Goal: Use online tool/utility: Utilize a website feature to perform a specific function

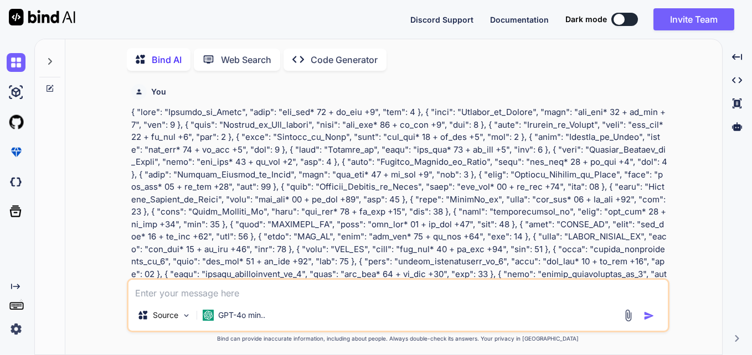
type textarea "x"
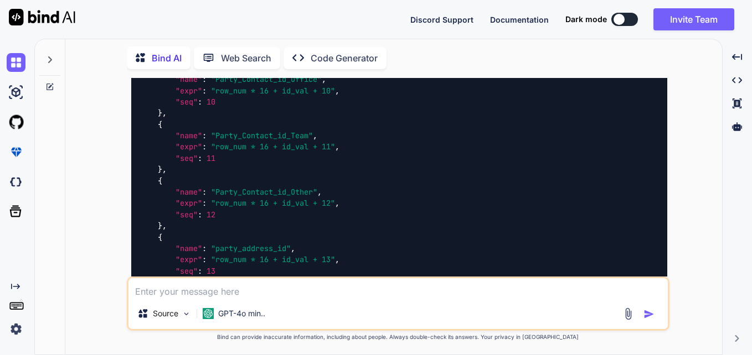
scroll to position [5262, 0]
click at [16, 330] on img at bounding box center [16, 329] width 19 height 19
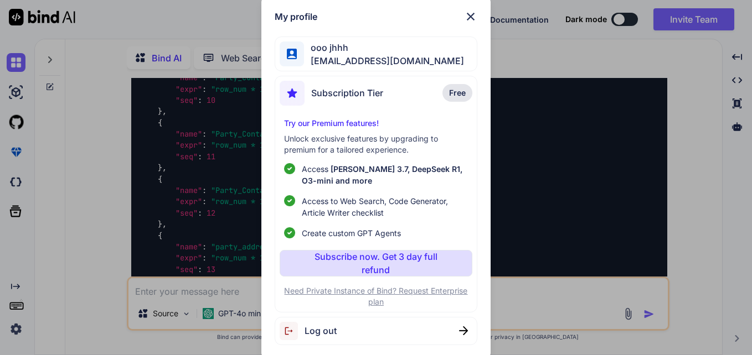
click at [469, 15] on img at bounding box center [470, 16] width 13 height 13
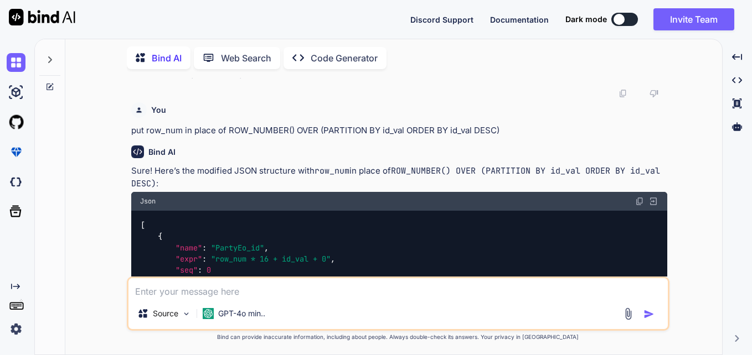
scroll to position [4547, 0]
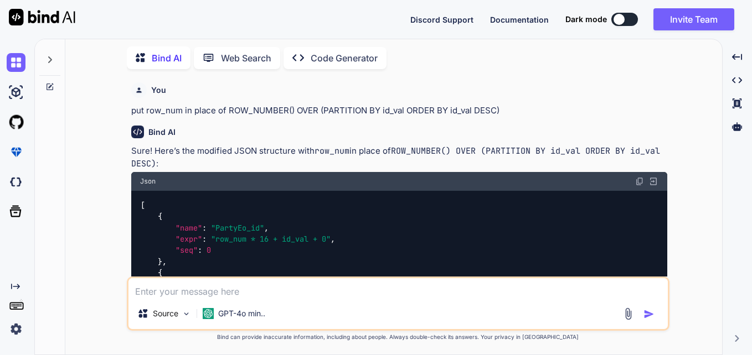
click at [329, 56] on p "Code Generator" at bounding box center [343, 57] width 67 height 13
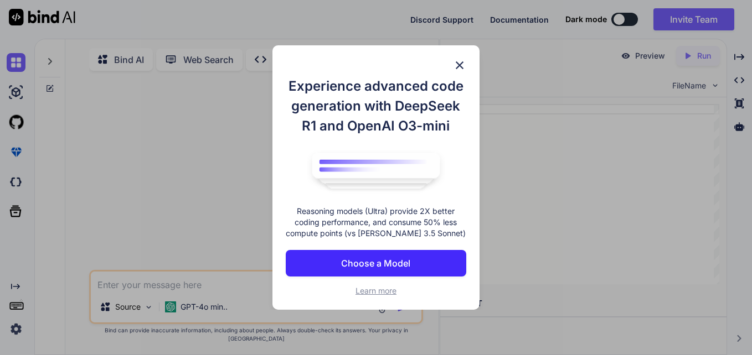
click at [462, 61] on img at bounding box center [459, 65] width 13 height 13
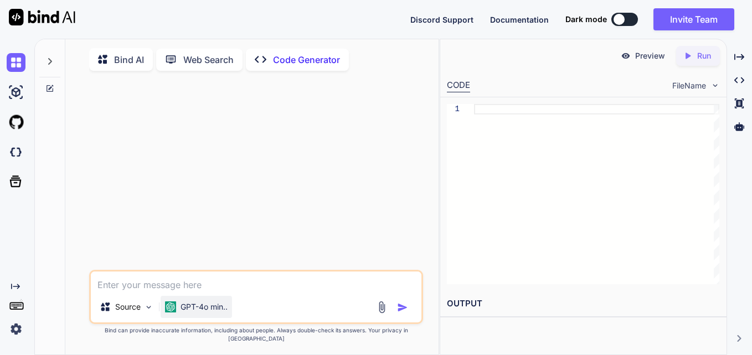
click at [208, 313] on p "GPT-4o min.." at bounding box center [203, 307] width 47 height 11
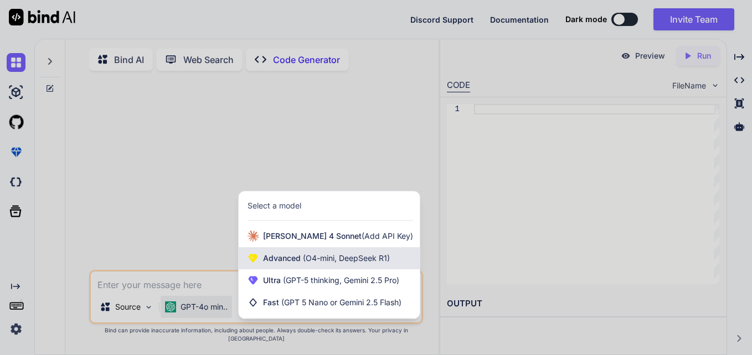
click at [332, 263] on span "(O4-mini, DeepSeek R1)" at bounding box center [345, 257] width 89 height 9
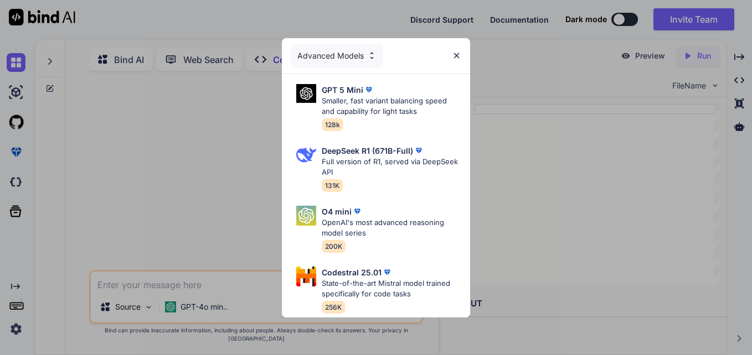
click at [365, 53] on div "Advanced Models" at bounding box center [337, 56] width 92 height 24
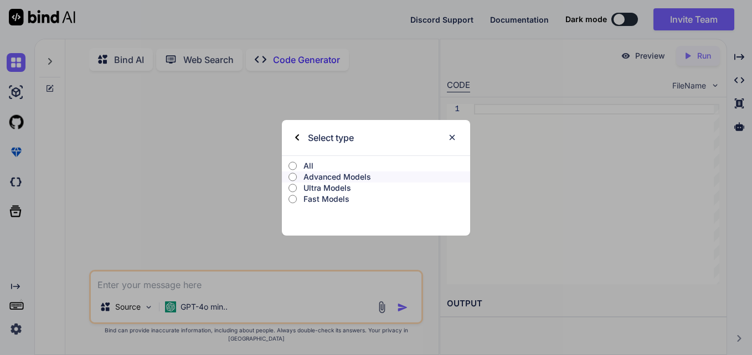
click at [328, 188] on p "Ultra Models" at bounding box center [386, 188] width 167 height 11
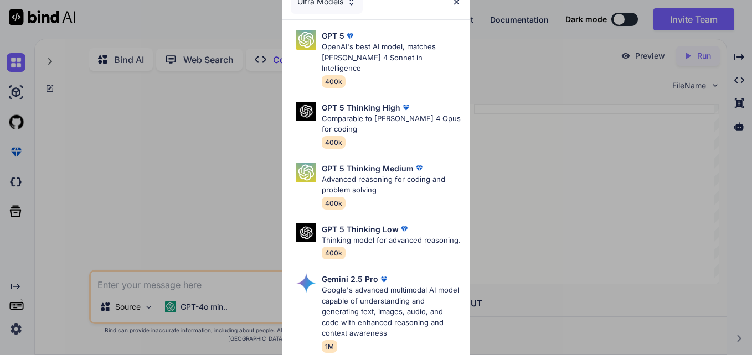
click at [313, 3] on div "Ultra Models" at bounding box center [327, 1] width 72 height 24
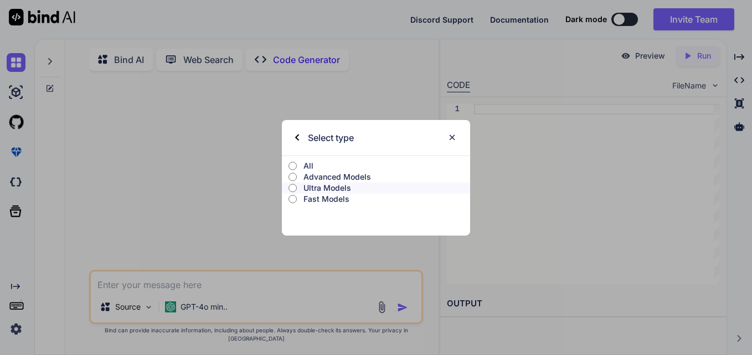
click at [319, 201] on p "Fast Models" at bounding box center [386, 199] width 167 height 11
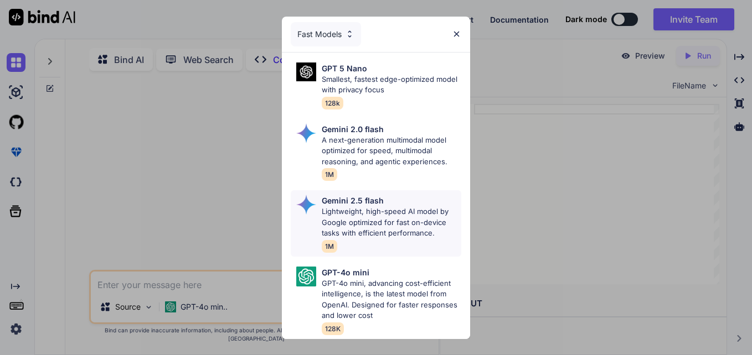
click at [396, 213] on p "Lightweight, high-speed AI model by Google optimized for fast on-device tasks w…" at bounding box center [391, 222] width 139 height 33
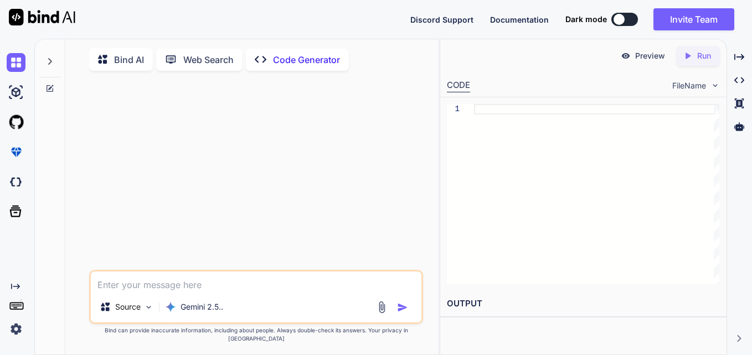
click at [247, 292] on textarea at bounding box center [256, 282] width 330 height 20
type textarea "x"
type textarea "m"
type textarea "x"
type textarea "ma"
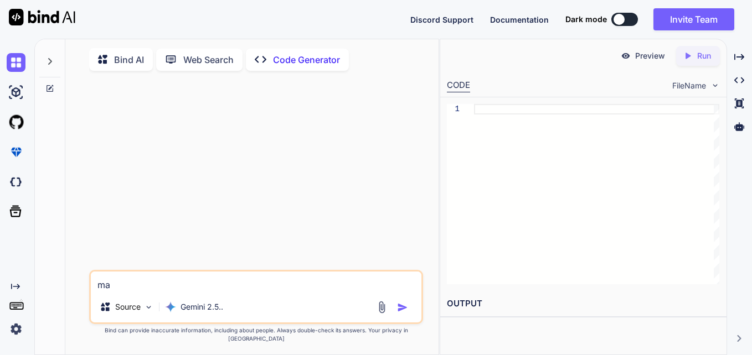
type textarea "x"
type textarea "mak"
type textarea "x"
type textarea "make"
type textarea "x"
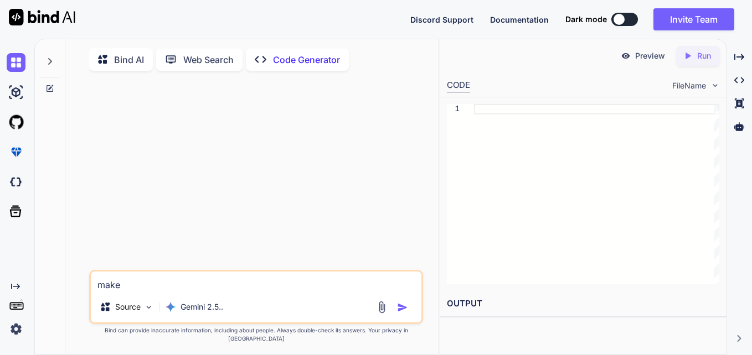
type textarea "make"
type textarea "x"
type textarea "make"
type textarea "x"
type textarea "mak"
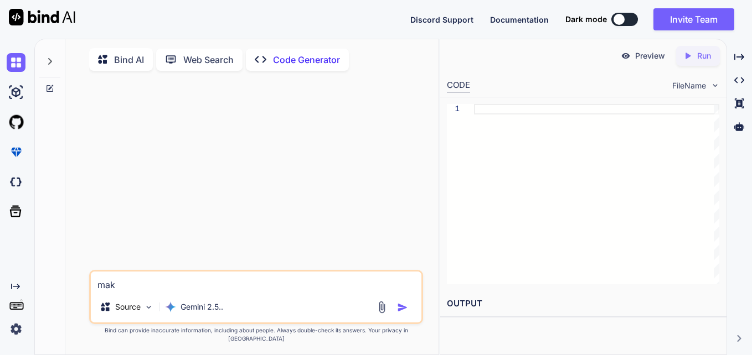
type textarea "x"
type textarea "ma"
type textarea "x"
type textarea "m"
type textarea "x"
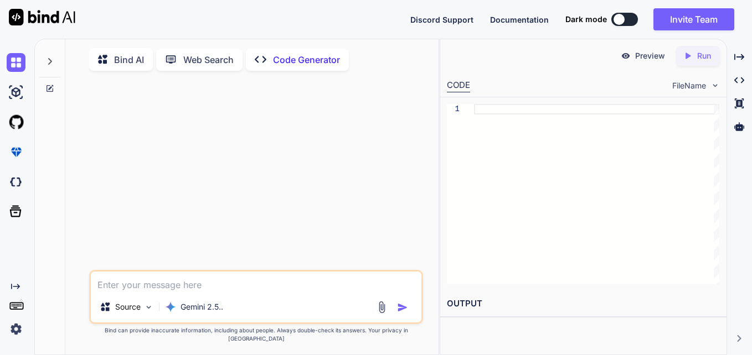
type textarea "x"
type textarea "m"
type textarea "x"
type textarea "ma"
type textarea "x"
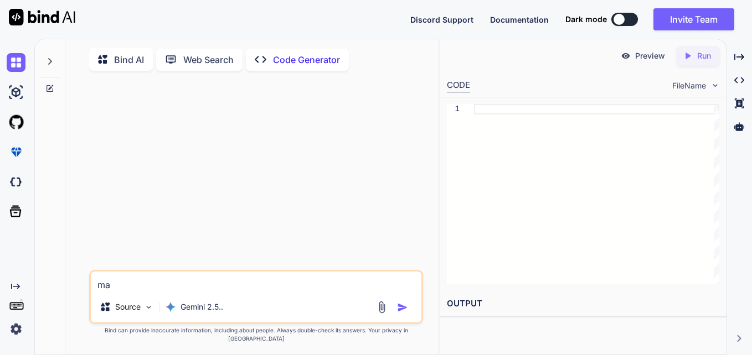
type textarea "mak"
type textarea "x"
type textarea "make"
type textarea "x"
type textarea "make"
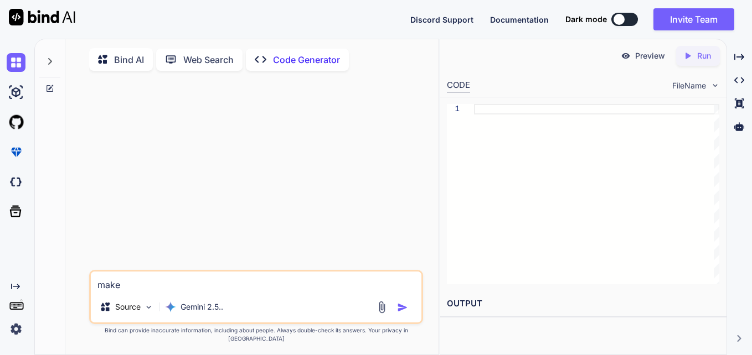
type textarea "x"
type textarea "make a"
type textarea "x"
type textarea "make a"
type textarea "x"
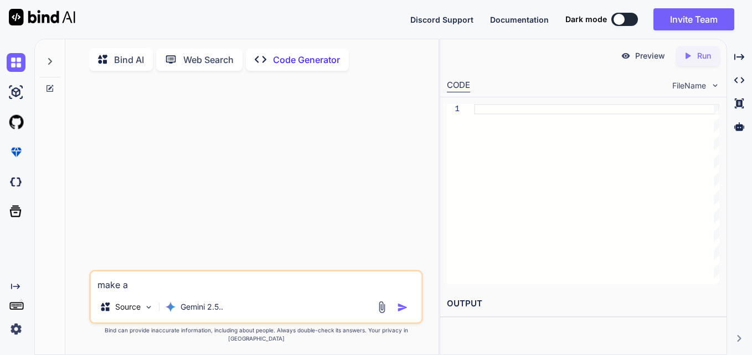
type textarea "make a u"
type textarea "x"
type textarea "make a uu"
type textarea "x"
type textarea "make a uui"
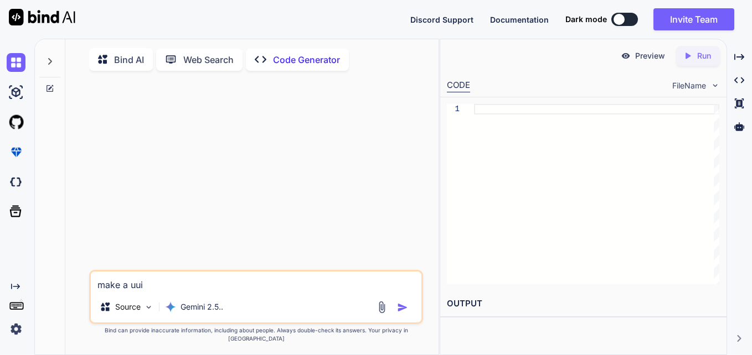
type textarea "x"
type textarea "make a uuid"
type textarea "x"
type textarea "make a uuid"
type textarea "x"
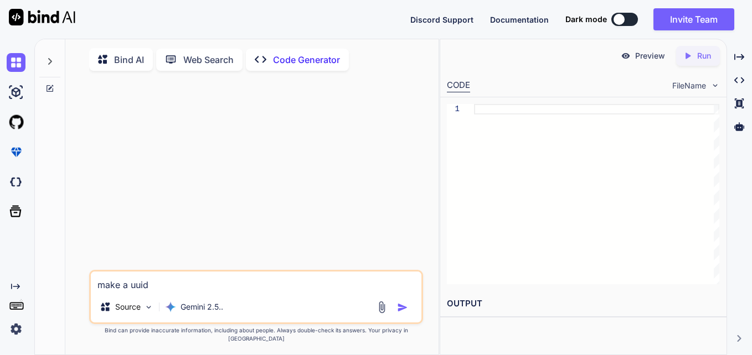
type textarea "make a uuid"
type textarea "x"
type textarea "make a uuid("
type textarea "x"
type textarea "make a uuid()"
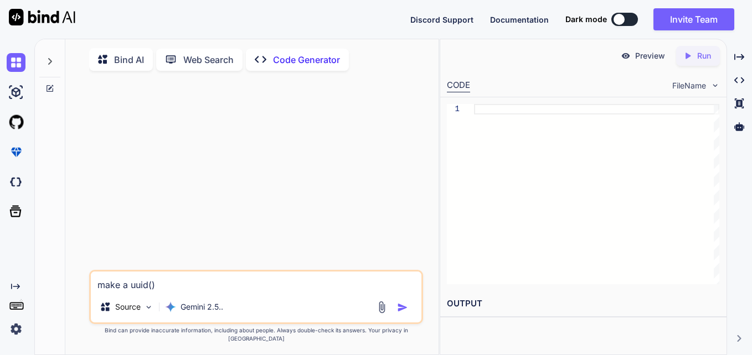
type textarea "x"
type textarea "make a uuid()"
type textarea "x"
type textarea "make a uuid() f"
type textarea "x"
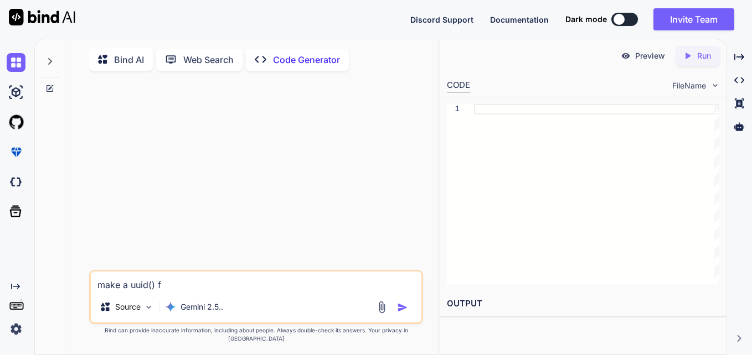
type textarea "make a uuid() fu"
type textarea "x"
type textarea "make a uuid() fun"
type textarea "x"
type textarea "make a uuid() func"
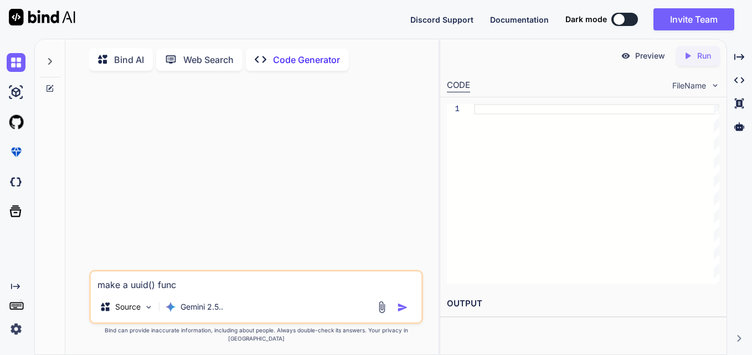
type textarea "x"
type textarea "make a uuid() funct"
type textarea "x"
type textarea "make a uuid() functi"
type textarea "x"
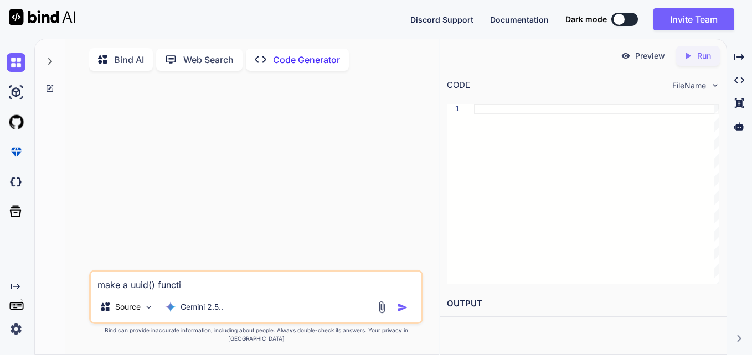
type textarea "make a uuid() functin"
type textarea "x"
type textarea "make a uuid() functi"
type textarea "x"
type textarea "make a uuid() functio"
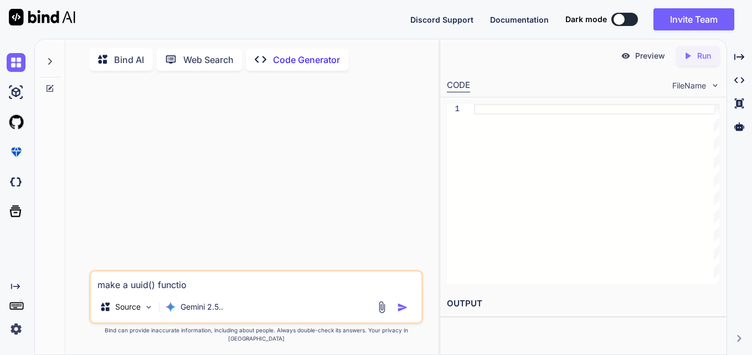
type textarea "x"
type textarea "make a uuid() function"
type textarea "x"
type textarea "make a uuid() function"
type textarea "x"
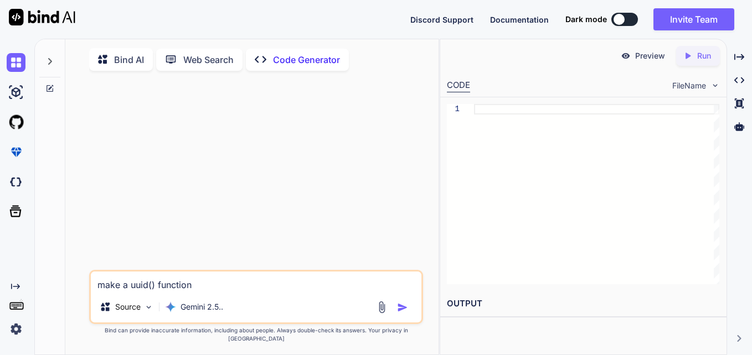
type textarea "make a uuid() function i"
type textarea "x"
type textarea "make a uuid() function in"
type textarea "x"
type textarea "make a uuid() function in"
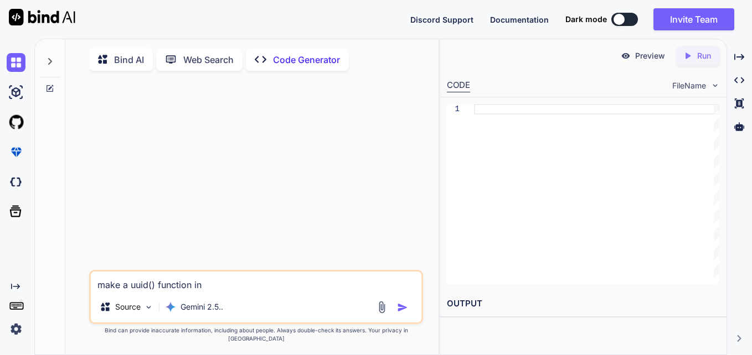
type textarea "x"
type textarea "make a uuid() function in p"
type textarea "x"
type textarea "make a uuid() function in po"
type textarea "x"
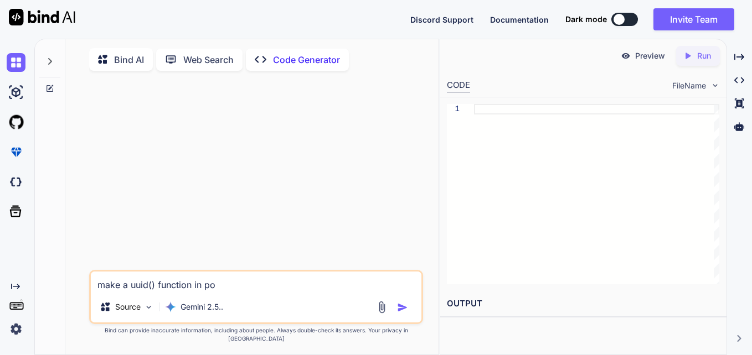
type textarea "make a uuid() function in pol"
type textarea "x"
type textarea "make a uuid() function in [DATE]"
type textarea "x"
type textarea "make a uuid() function in polar"
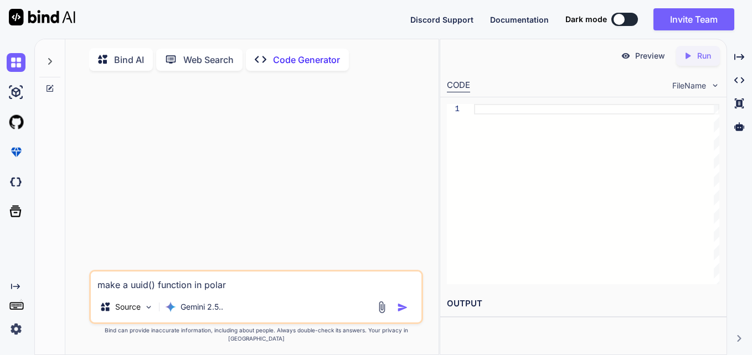
type textarea "x"
type textarea "make a uuid() function in polars"
type textarea "x"
type textarea "make a uuid() function in polars"
type textarea "x"
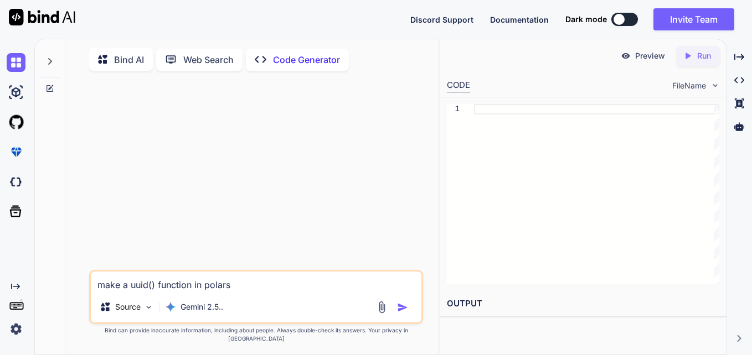
type textarea "make a uuid() function in polars s"
type textarea "x"
type textarea "make a uuid() function in polars"
type textarea "x"
type textarea "make a uuid() function in polars w"
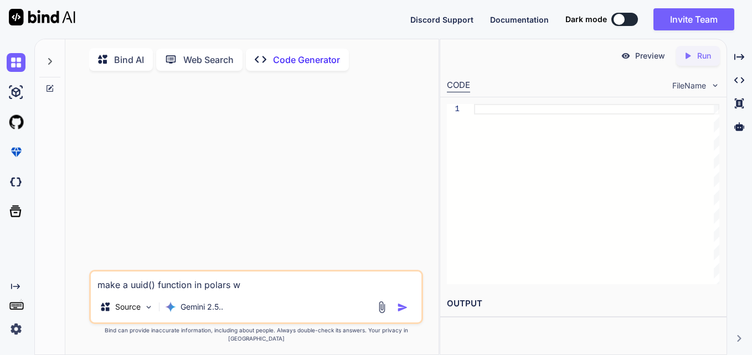
type textarea "x"
type textarea "make a uuid() function in polars wi"
type textarea "x"
type textarea "make a uuid() function in polars wit"
type textarea "x"
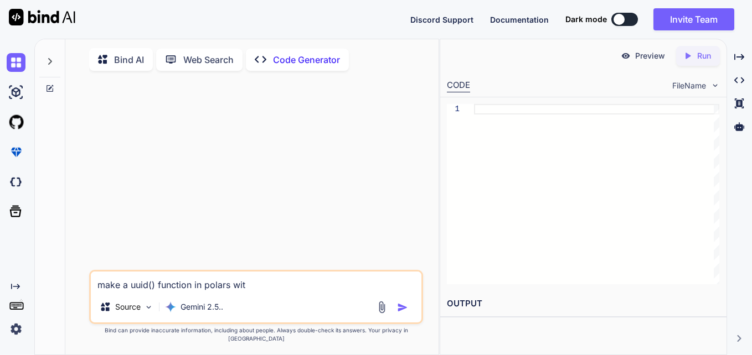
type textarea "make a uuid() function in polars with"
type textarea "x"
type textarea "make a uuid() function in polars with"
type textarea "x"
type textarea "make a uuid() function in polars with s"
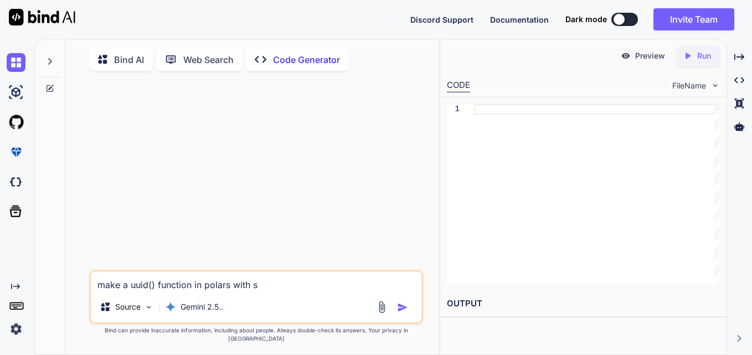
type textarea "x"
type textarea "make a uuid() function in polars with si"
type textarea "x"
type textarea "make a uuid() function in polars with sim"
type textarea "x"
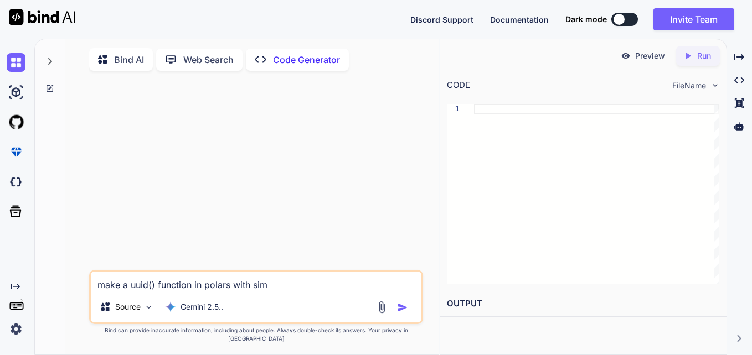
type textarea "make a uuid() function in polars with simi"
type textarea "x"
type textarea "make a uuid() function in polars with simil"
type textarea "x"
type textarea "make a uuid() function in polars with [PERSON_NAME]"
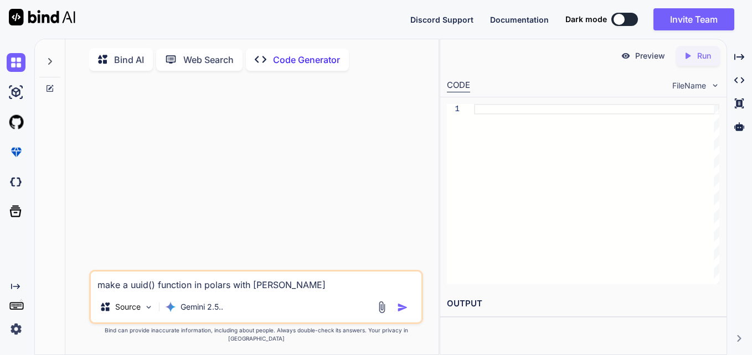
type textarea "x"
type textarea "make a uuid() function in polars with similar"
type textarea "x"
type textarea "make a uuid() function in polars with similar"
type textarea "x"
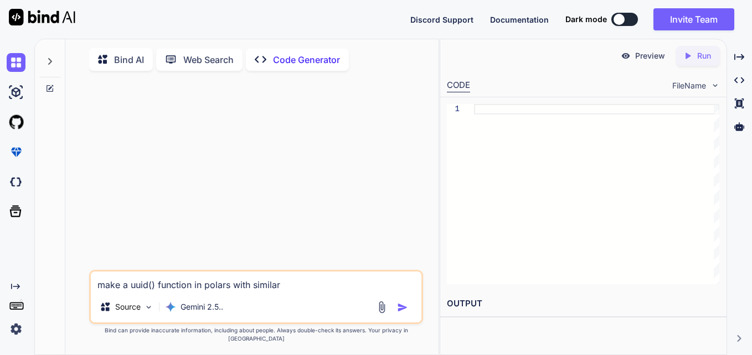
type textarea "make a uuid() function in polars with similar f"
type textarea "x"
type textarea "make a uuid() function in polars with similar fu"
type textarea "x"
type textarea "make a uuid() function in polars with similar fun"
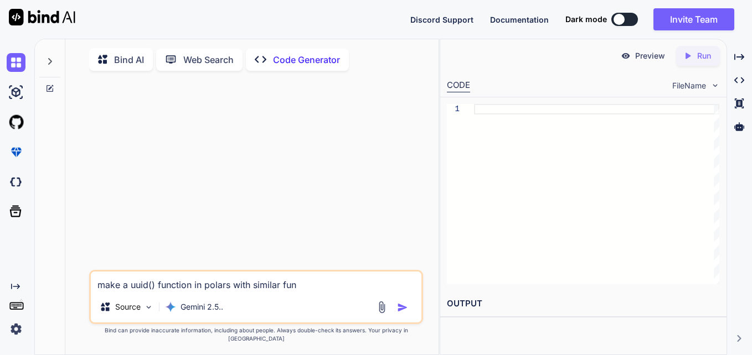
type textarea "x"
type textarea "make a uuid() function in polars with similar func"
type textarea "x"
type textarea "make a uuid() function in polars with similar funct"
type textarea "x"
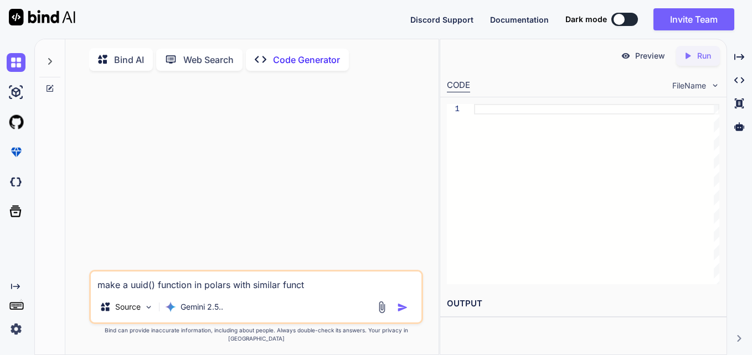
type textarea "make a uuid() function in polars with similar functi"
type textarea "x"
type textarea "make a uuid() function in polars with similar functio"
type textarea "x"
type textarea "make a uuid() function in polars with similar function"
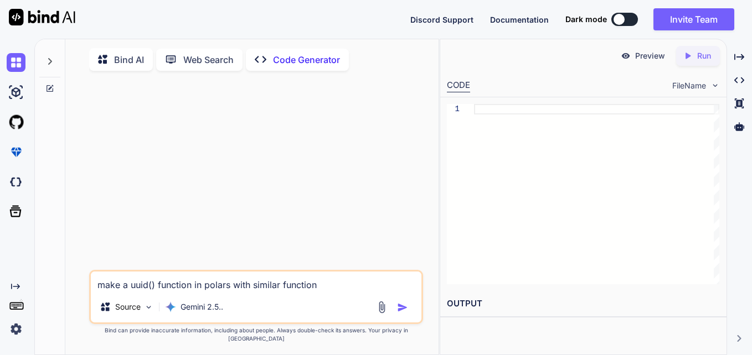
type textarea "x"
type textarea "make a uuid() function in polars with similar functiona"
type textarea "x"
type textarea "make a uuid() function in polars with similar functional"
type textarea "x"
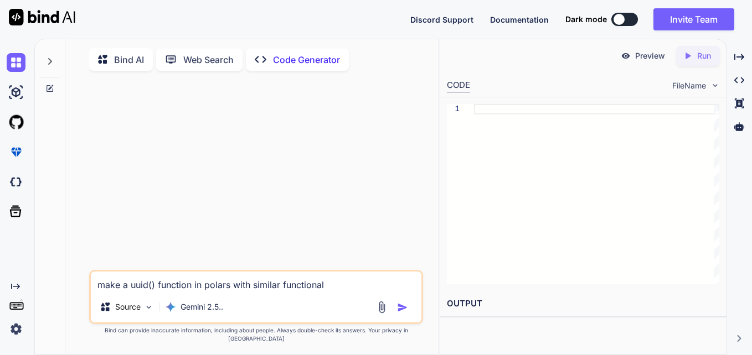
type textarea "make a uuid() function in polars with similar functionali"
type textarea "x"
type textarea "make a uuid() function in polars with similar functionalit"
type textarea "x"
type textarea "make a uuid() function in polars with similar functionality"
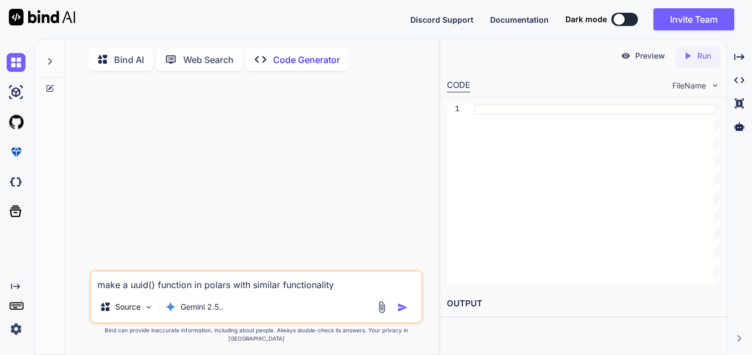
type textarea "x"
type textarea "make a uuid() function in polars with similar functionality a"
type textarea "x"
type textarea "make a uuid() function in polars with similar functionality as"
type textarea "x"
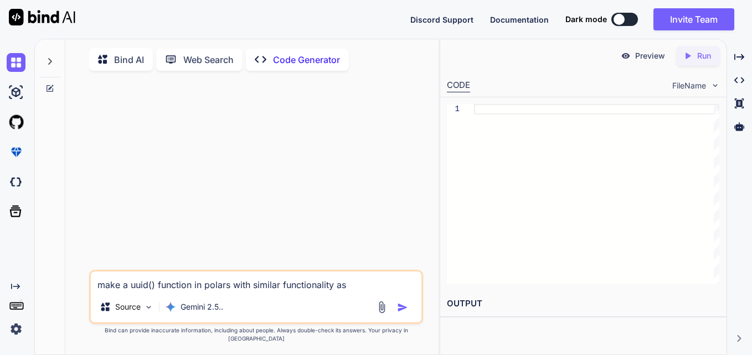
type textarea "make a uuid() function in polars with similar functionality as"
type textarea "x"
type textarea "make a uuid() function in polars with similar functionality as i"
type textarea "x"
type textarea "make a uuid() function in polars with similar functionality as it"
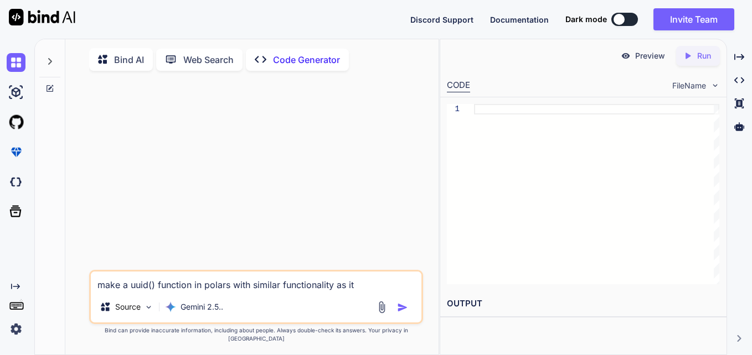
type textarea "x"
type textarea "make a uuid() function in polars with similar functionality as it"
type textarea "x"
type textarea "make a uuid() function in polars with similar functionality as it h"
type textarea "x"
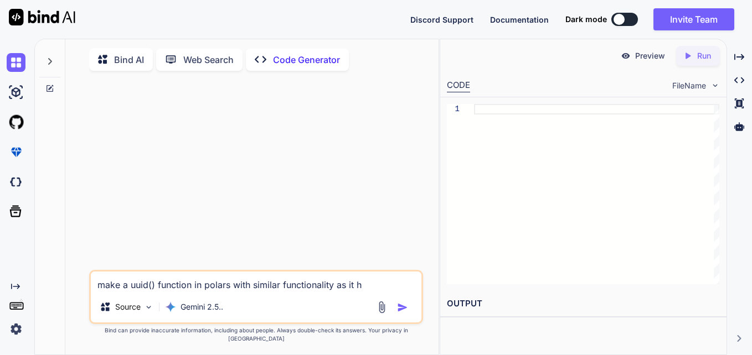
type textarea "make a uuid() function in polars with similar functionality as it ha"
type textarea "x"
type textarea "make a uuid() function in polars with similar functionality as it has"
type textarea "x"
type textarea "make a uuid() function in polars with similar functionality as it has"
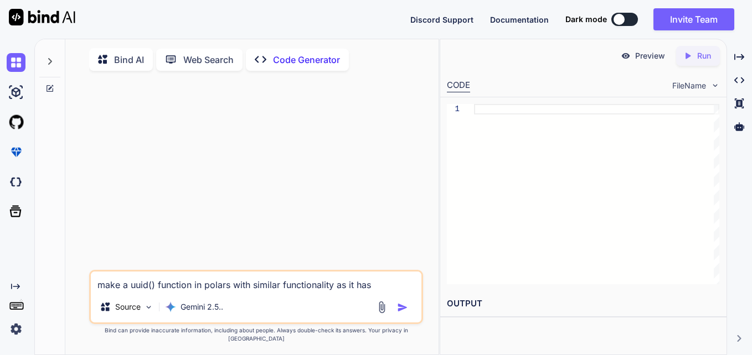
type textarea "x"
type textarea "make a uuid() function in polars with similar functionality as it has i"
type textarea "x"
type textarea "make a uuid() function in polars with similar functionality as it has in"
type textarea "x"
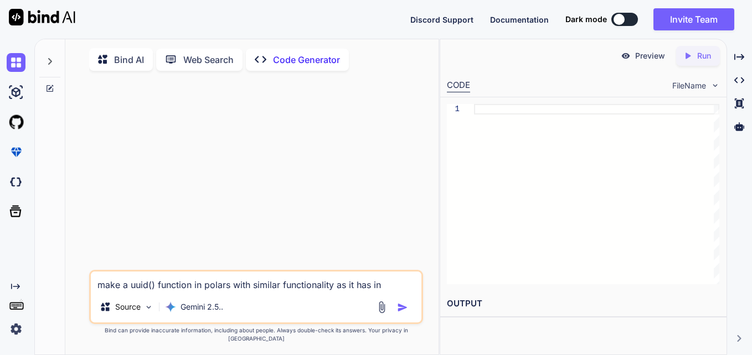
type textarea "make a uuid() function in polars with similar functionality as it has in"
type textarea "x"
type textarea "make a uuid() function in polars with similar functionality as it has in s"
type textarea "x"
type textarea "make a uuid() function in polars with similar functionality as it has in sp"
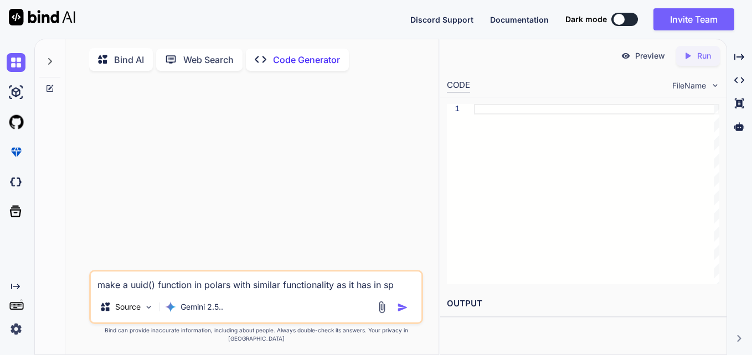
type textarea "x"
type textarea "make a uuid() function in polars with similar functionality as it has in spq"
type textarea "x"
type textarea "make a uuid() function in polars with similar functionality as it has in sp"
type textarea "x"
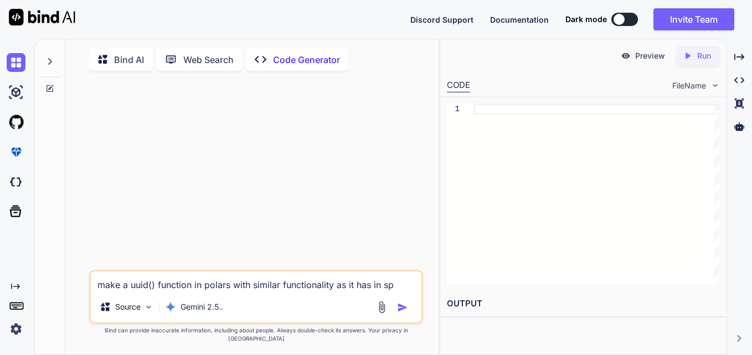
type textarea "make a uuid() function in polars with similar functionality as it has in spa"
type textarea "x"
type textarea "make a uuid() function in polars with similar functionality as it has in spar"
type textarea "x"
type textarea "make a uuid() function in polars with similar functionality as it has in spark"
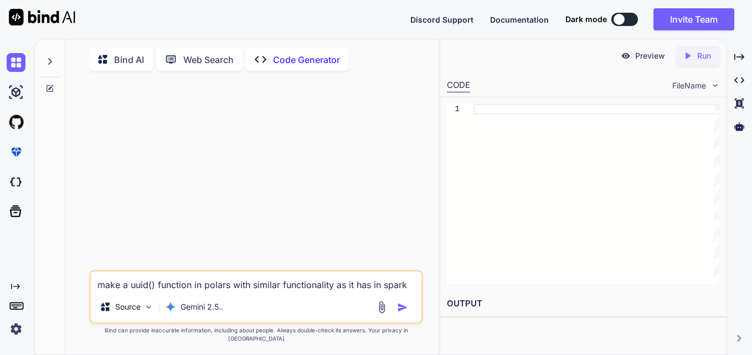
click at [400, 313] on img "button" at bounding box center [402, 307] width 11 height 11
type textarea "x"
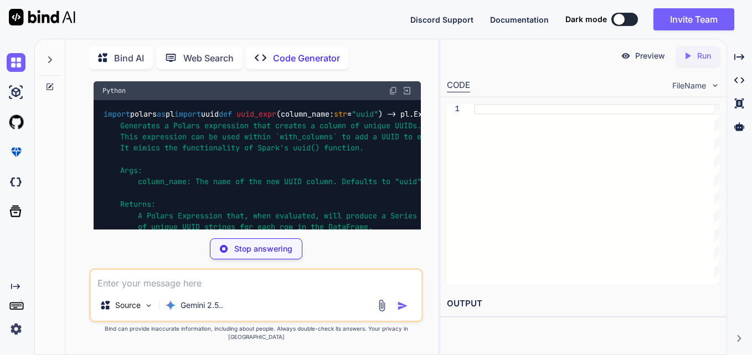
scroll to position [189, 0]
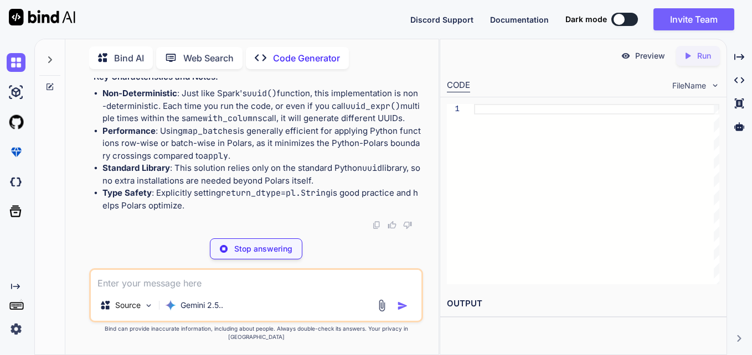
type textarea "x"
type textarea "large_df_with_uuids.shape[0] print(f"All {large_df_with_uuids.shape[0]} UUIDs i…"
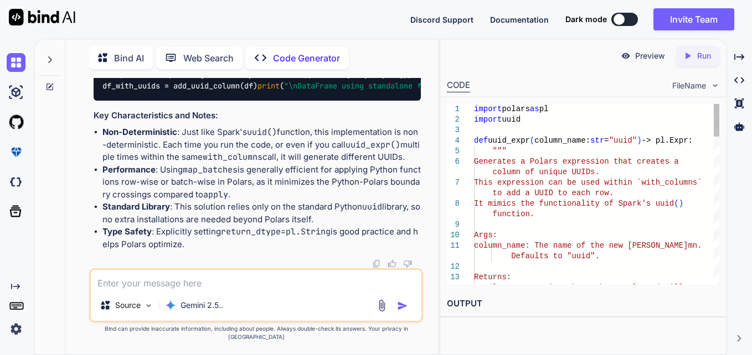
scroll to position [1730, 0]
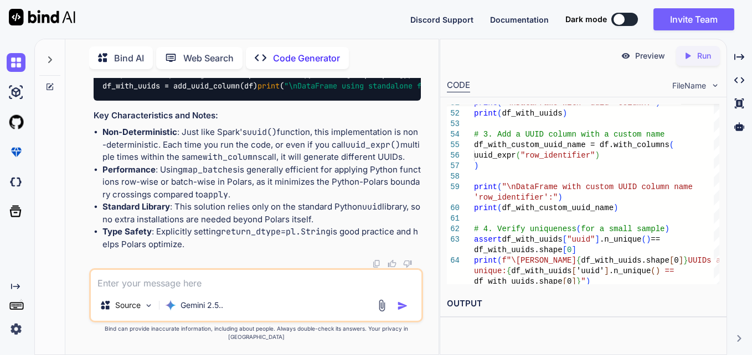
click at [569, 299] on h2 "OUTPUT" at bounding box center [583, 304] width 286 height 26
click at [465, 301] on h2 "OUTPUT" at bounding box center [583, 304] width 286 height 26
click at [697, 58] on p "Run" at bounding box center [704, 55] width 14 height 11
type textarea "x"
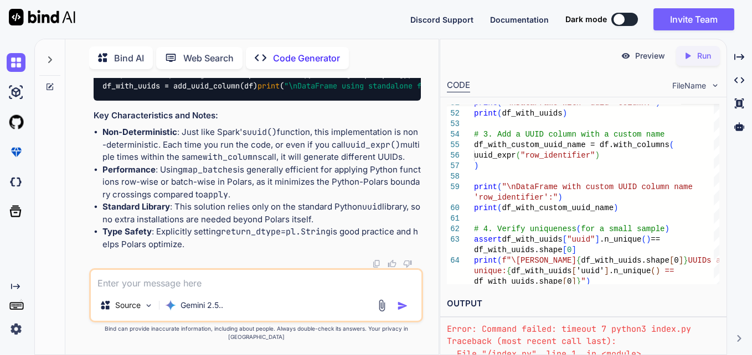
scroll to position [51, 0]
drag, startPoint x: 581, startPoint y: 291, endPoint x: 571, endPoint y: 256, distance: 36.1
click at [571, 256] on div "Preview Created with Pixso. Run CODE FileName 51 52 53 54 55 56 57 58 59 60 61 …" at bounding box center [583, 212] width 286 height 346
drag, startPoint x: 571, startPoint y: 256, endPoint x: 577, endPoint y: 308, distance: 52.9
click at [577, 308] on h2 "OUTPUT" at bounding box center [583, 304] width 286 height 26
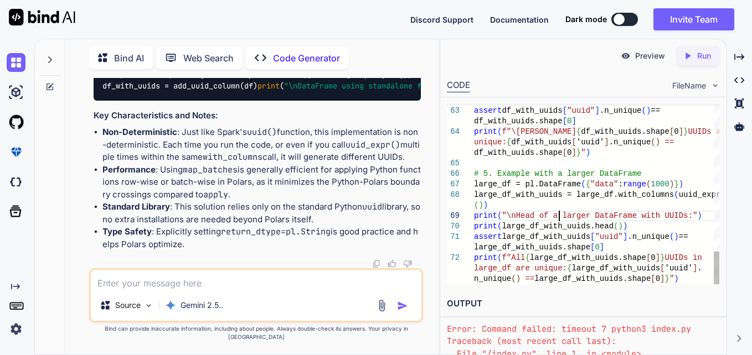
scroll to position [0, 0]
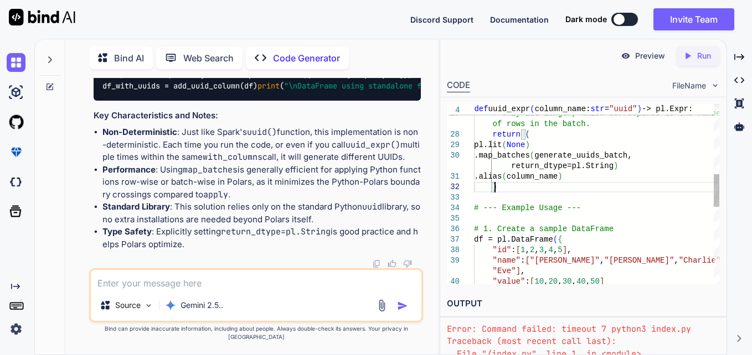
click at [596, 188] on div ""value" : [ 10 , 20 , 30 , 40 , 50 ] "Eve" ] , "name" : [ "[PERSON_NAME]" , "[P…" at bounding box center [596, 213] width 245 height 988
type textarea "import polars as pl import uuid def uuid_expr(column_name: str = "uuid") -> pl.…"
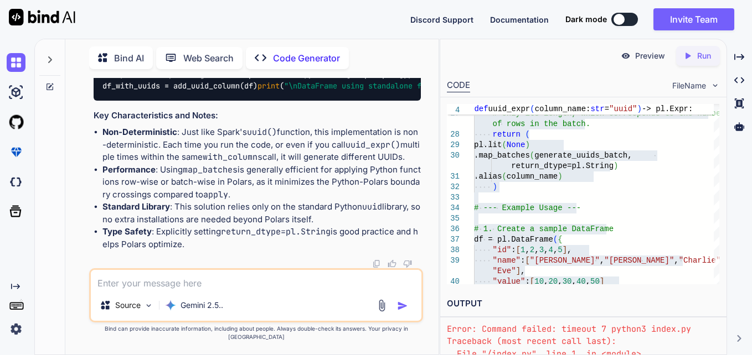
click at [272, 287] on textarea at bounding box center [256, 280] width 330 height 20
type textarea "x"
type textarea "c"
type textarea "x"
type textarea "cr"
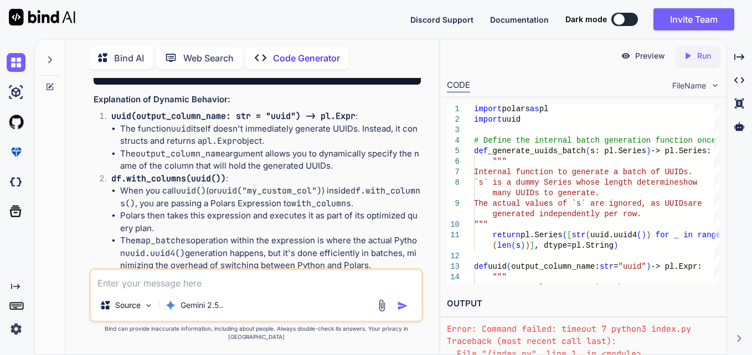
scroll to position [2090, 0]
click at [289, 290] on textarea at bounding box center [256, 280] width 330 height 20
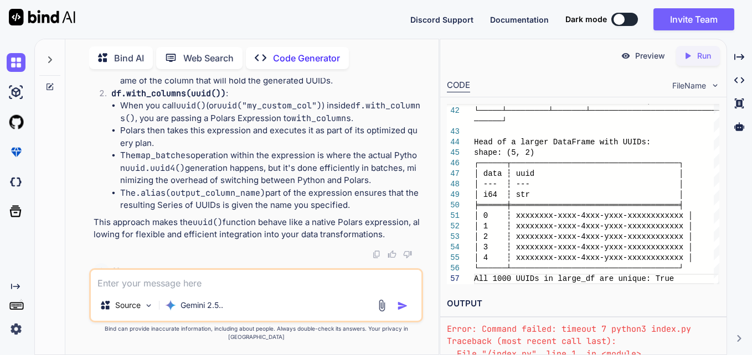
scroll to position [2174, 0]
